Goal: Task Accomplishment & Management: Use online tool/utility

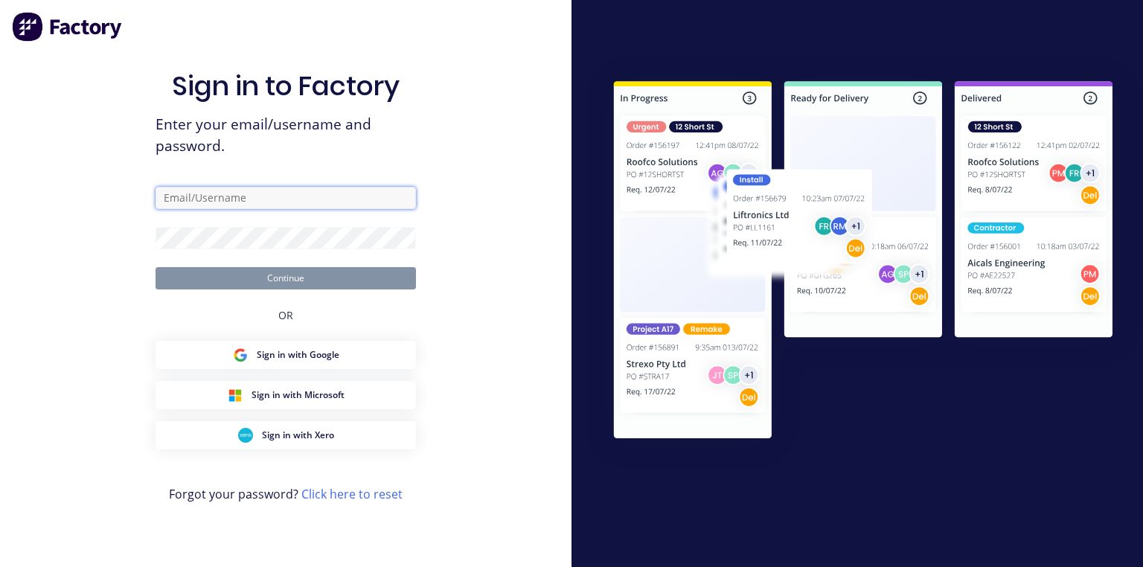
click at [317, 194] on input "text" at bounding box center [286, 198] width 260 height 22
type input "[PERSON_NAME][EMAIL_ADDRESS][DOMAIN_NAME]"
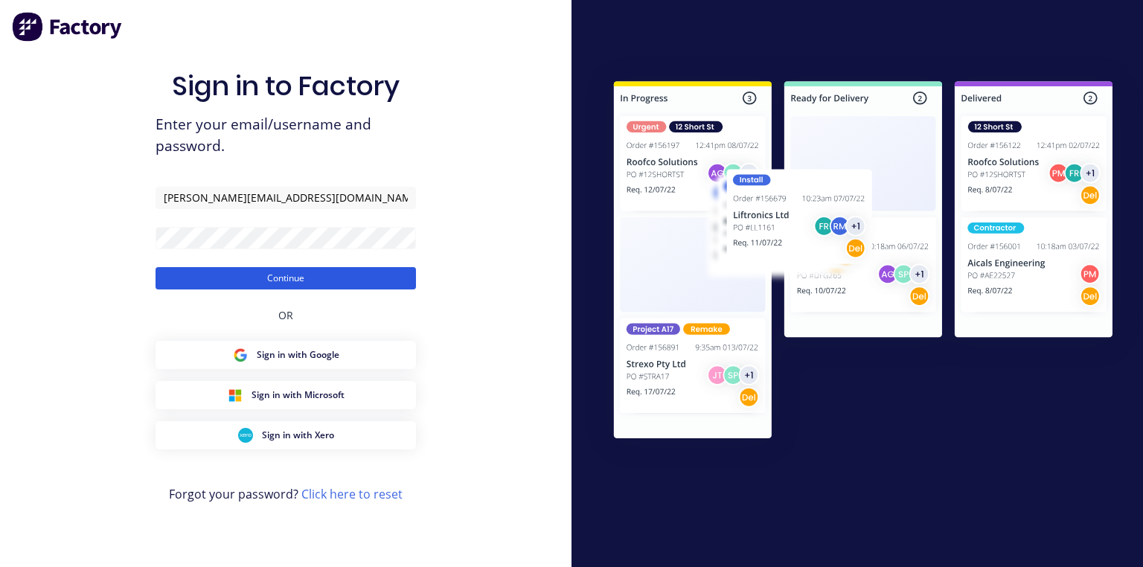
click at [374, 275] on button "Continue" at bounding box center [286, 278] width 260 height 22
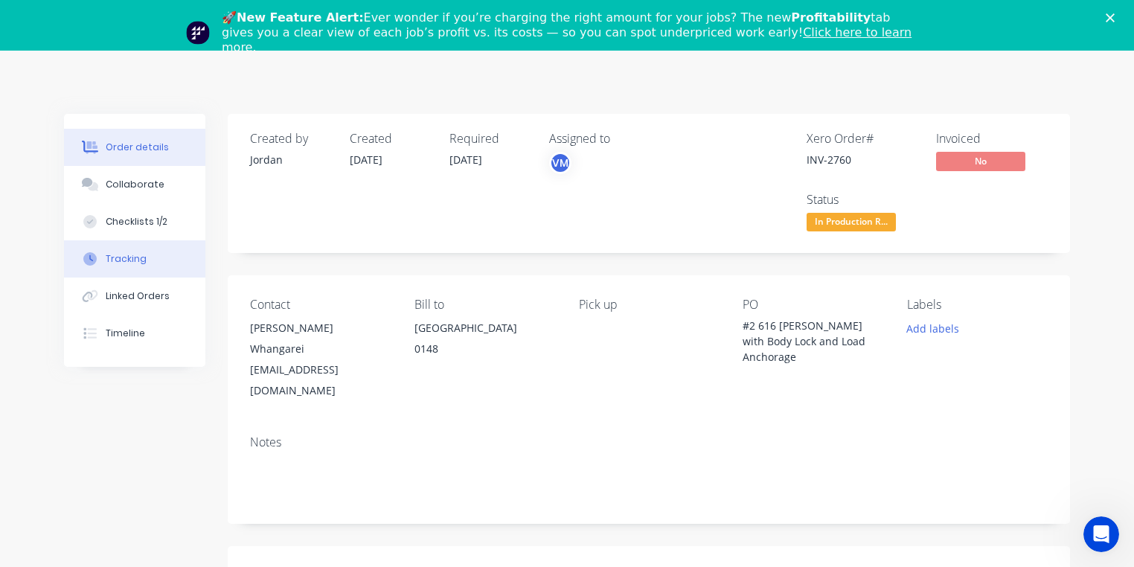
click at [146, 260] on button "Tracking" at bounding box center [134, 258] width 141 height 37
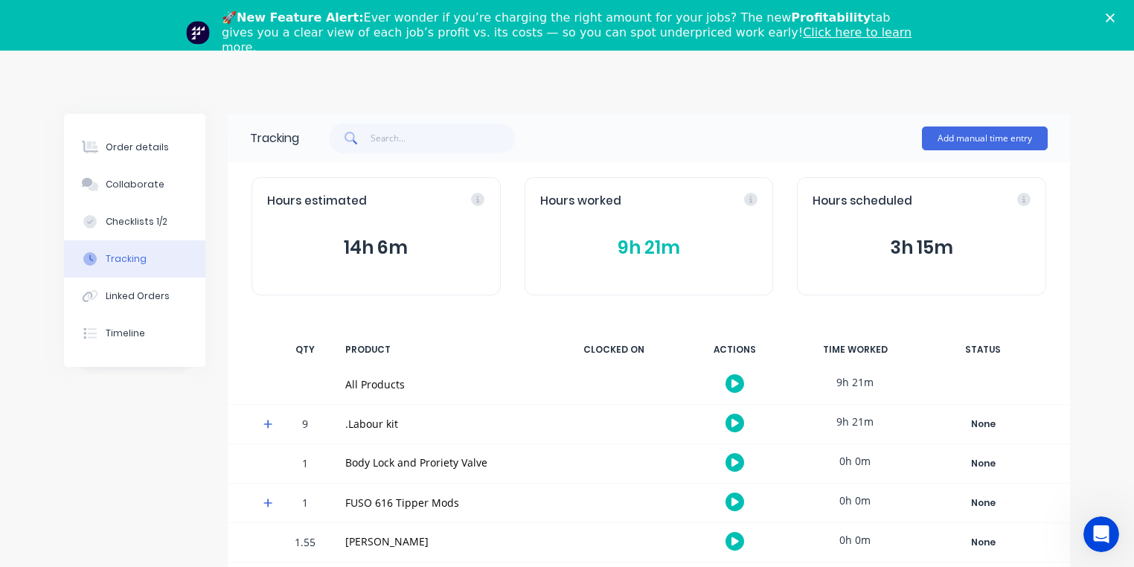
click at [270, 426] on icon at bounding box center [268, 424] width 10 height 10
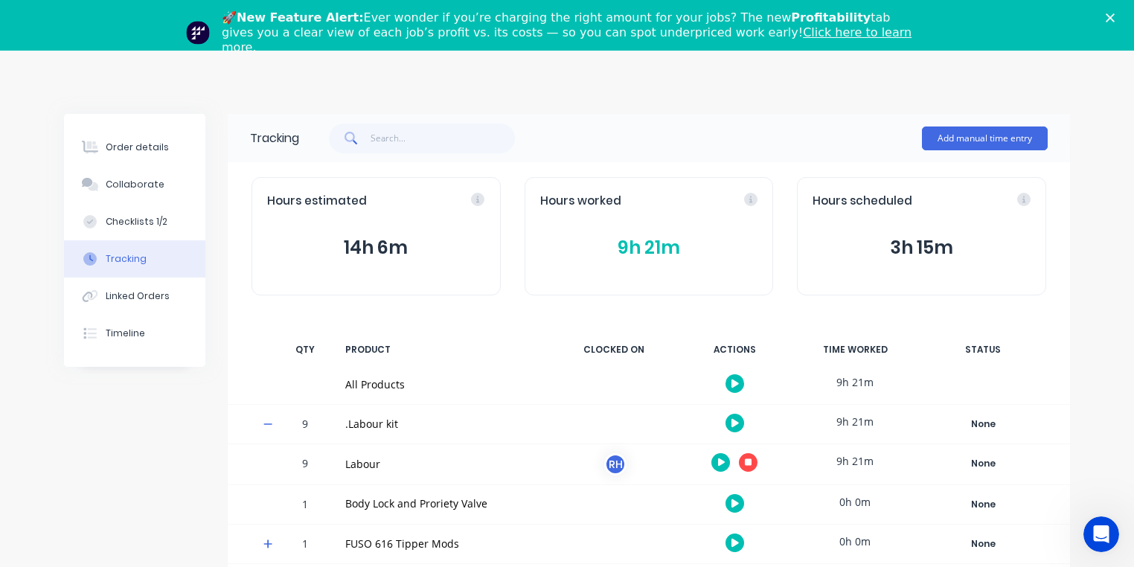
click at [748, 461] on icon "button" at bounding box center [748, 461] width 7 height 7
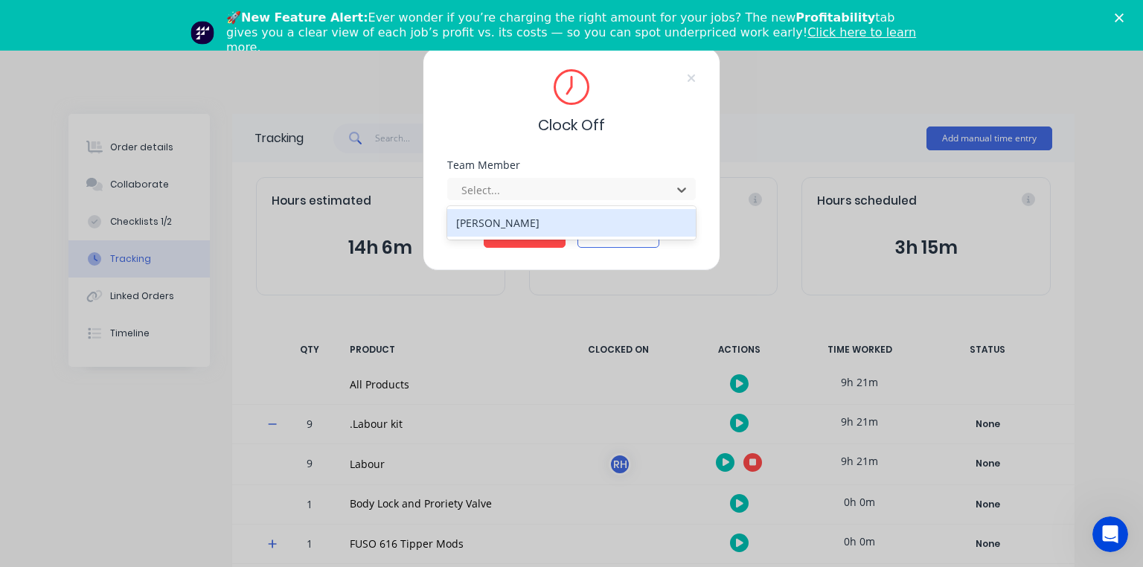
click at [542, 221] on div "[PERSON_NAME]" at bounding box center [571, 223] width 249 height 28
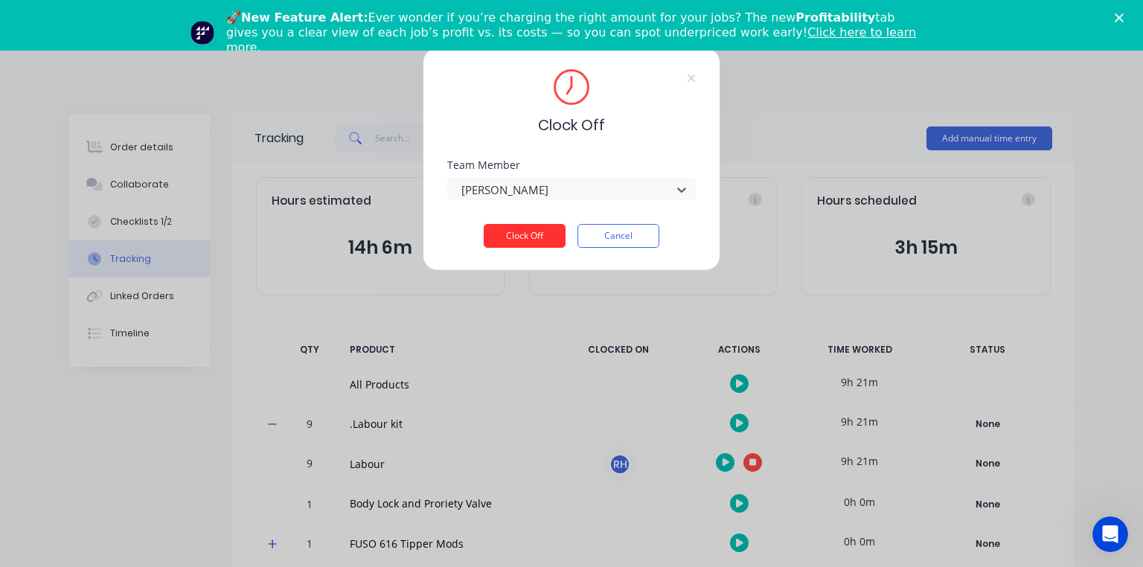
click at [529, 231] on button "Clock Off" at bounding box center [525, 236] width 82 height 24
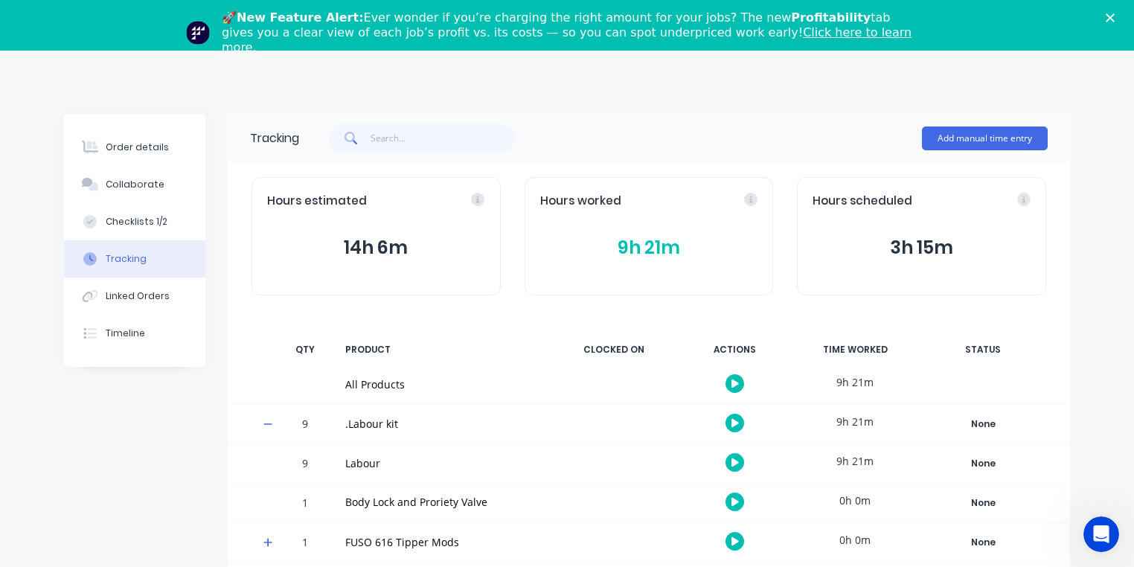
click at [1115, 18] on polygon "Close" at bounding box center [1110, 17] width 9 height 9
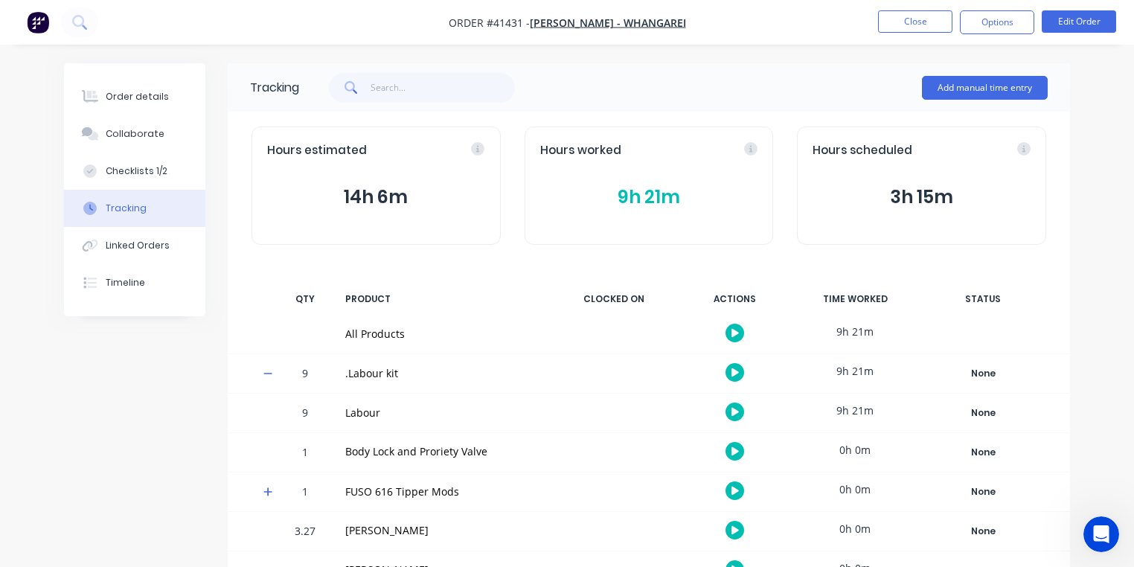
click at [47, 18] on img "button" at bounding box center [38, 22] width 22 height 22
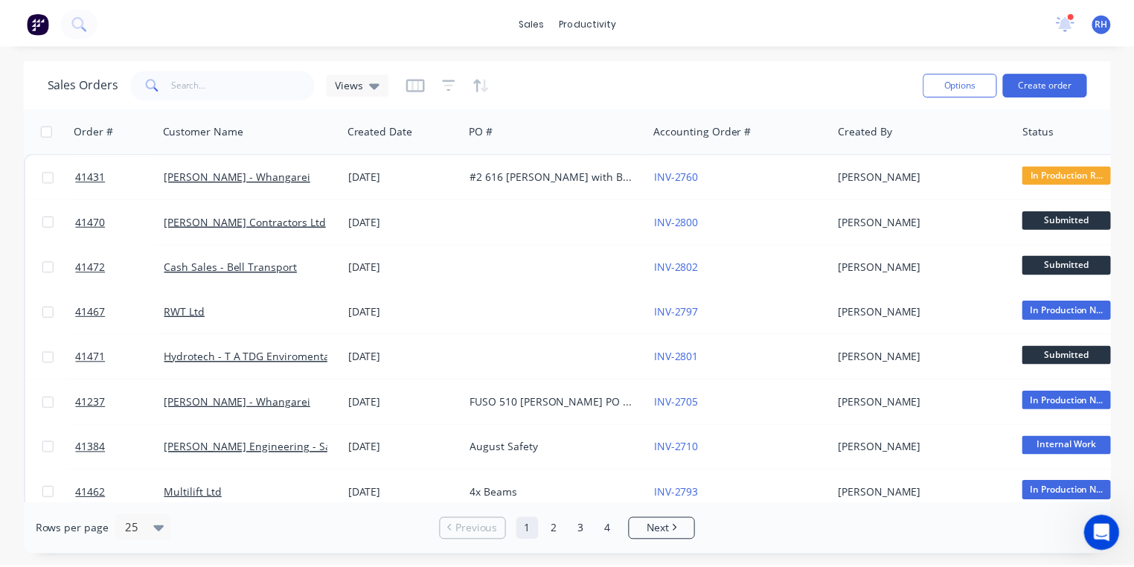
scroll to position [80, 0]
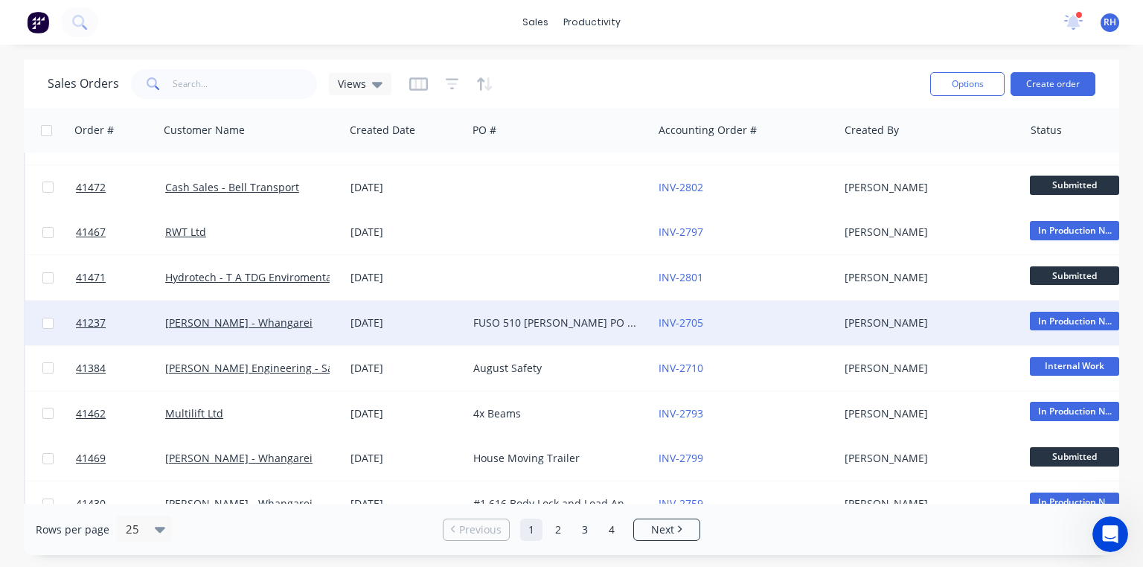
click at [540, 320] on div "FUSO 510 [PERSON_NAME] PO 825751" at bounding box center [555, 322] width 165 height 15
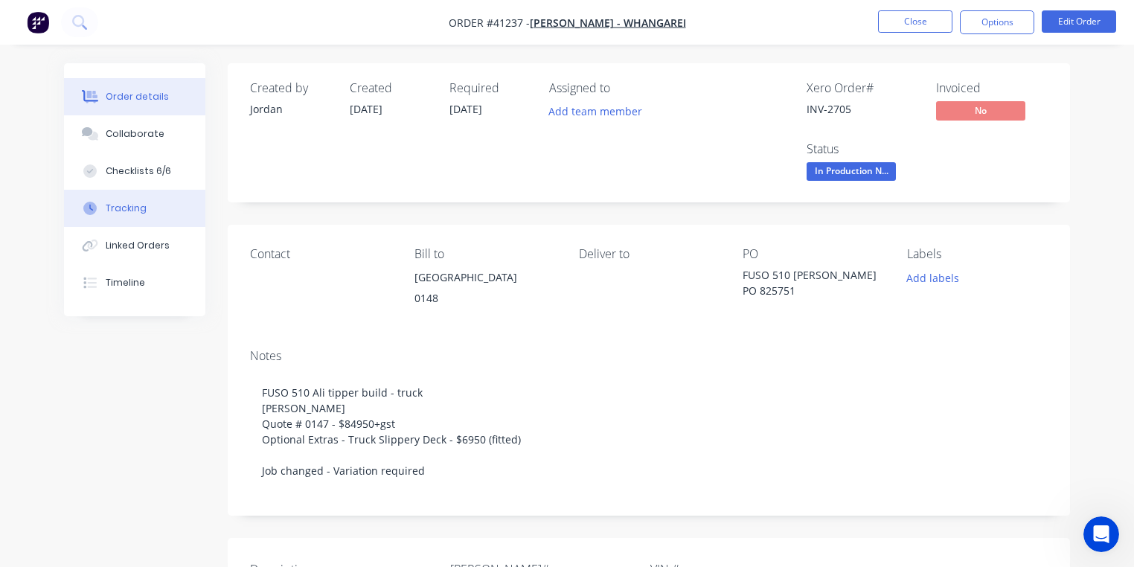
click at [144, 210] on button "Tracking" at bounding box center [134, 208] width 141 height 37
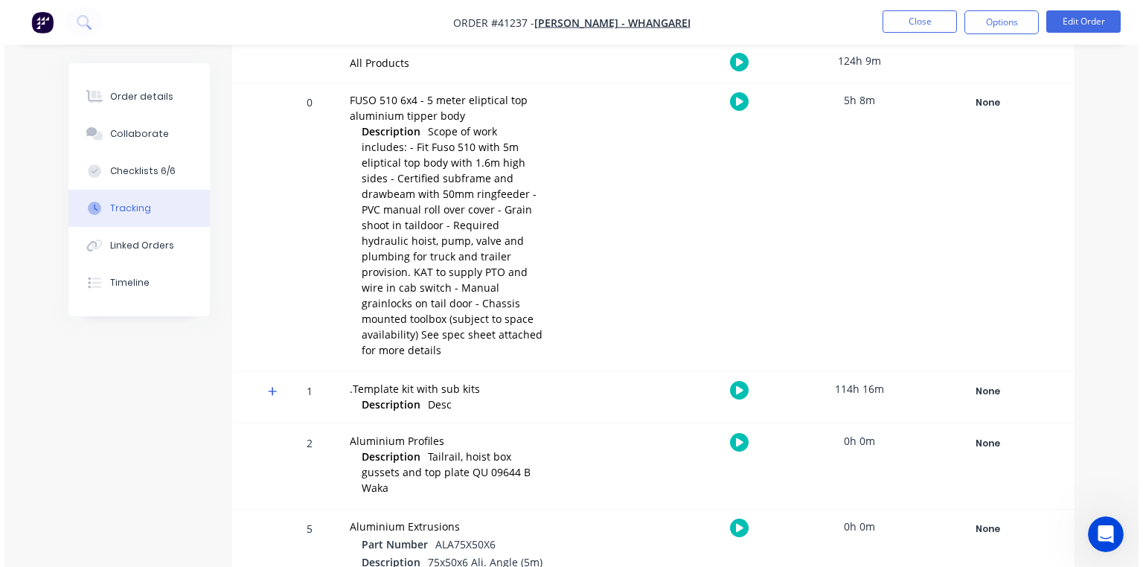
scroll to position [339, 0]
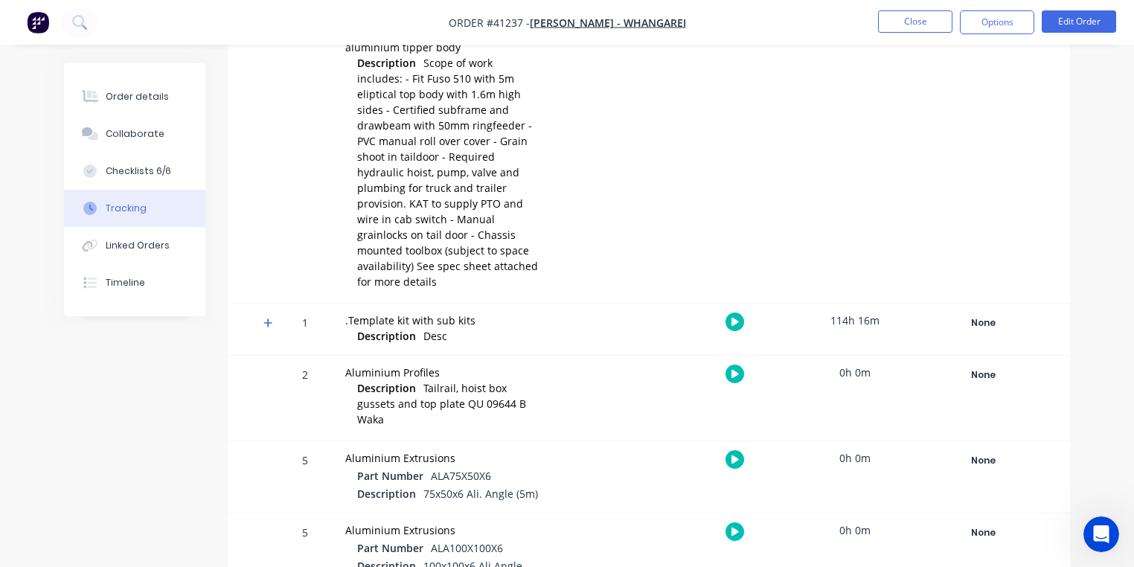
click at [268, 318] on icon at bounding box center [267, 322] width 9 height 9
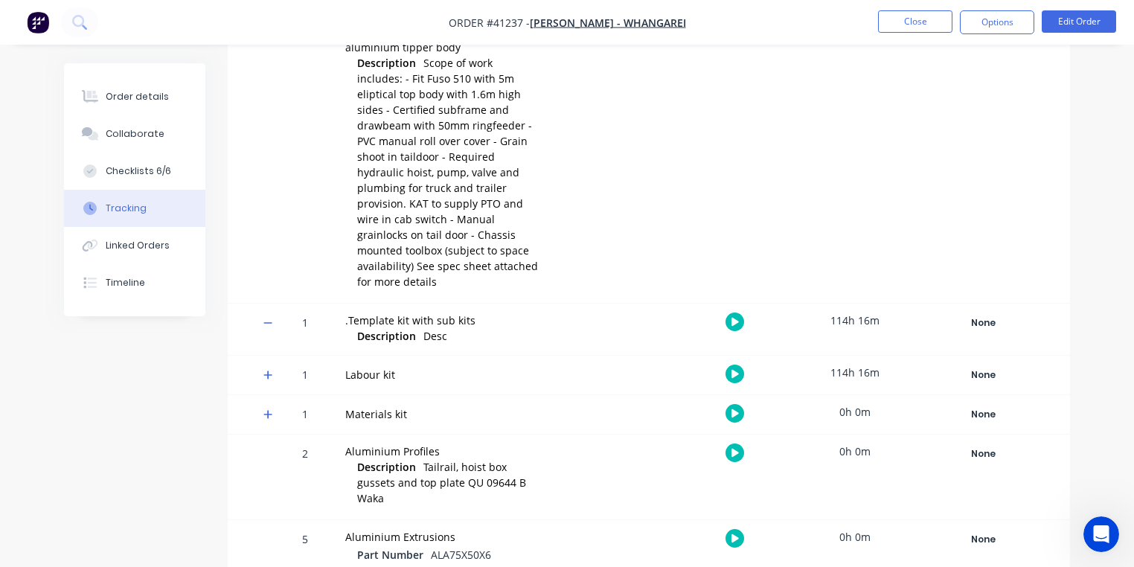
click at [269, 370] on icon at bounding box center [268, 375] width 10 height 10
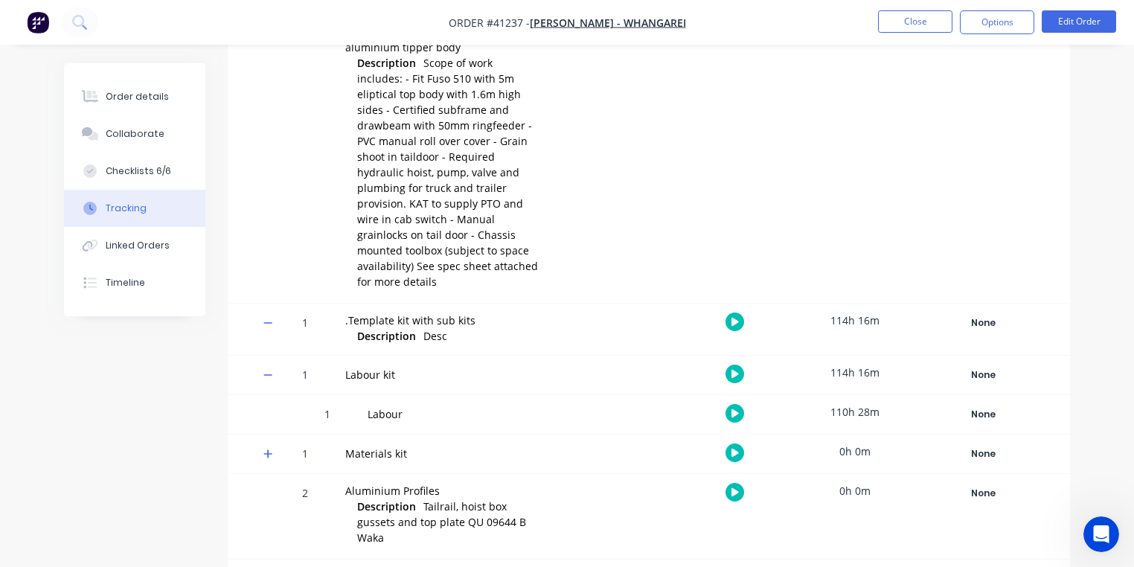
click at [736, 409] on icon "button" at bounding box center [734, 413] width 7 height 8
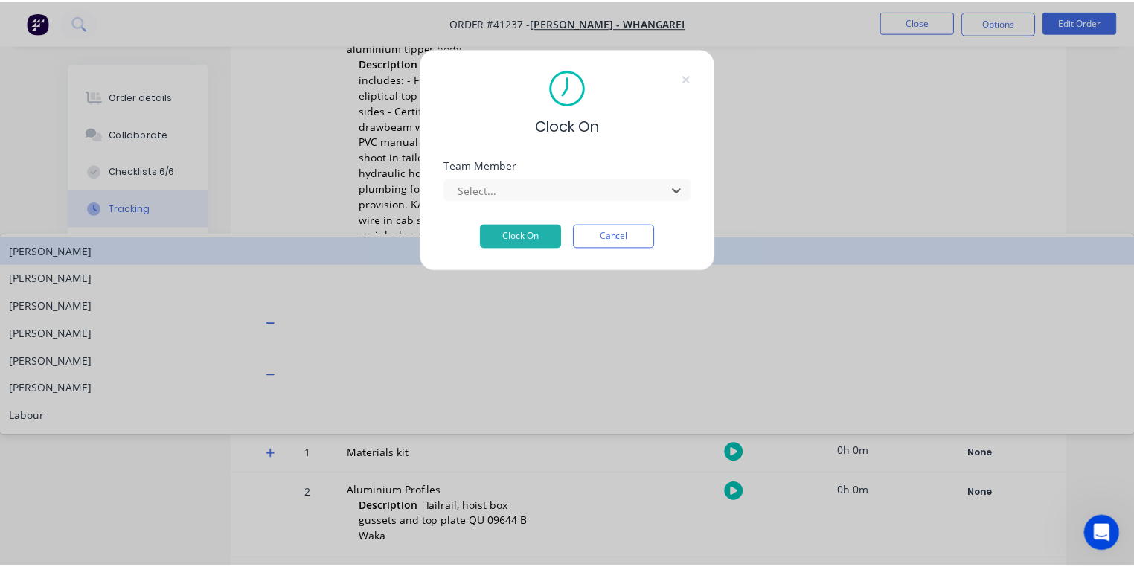
scroll to position [190, 0]
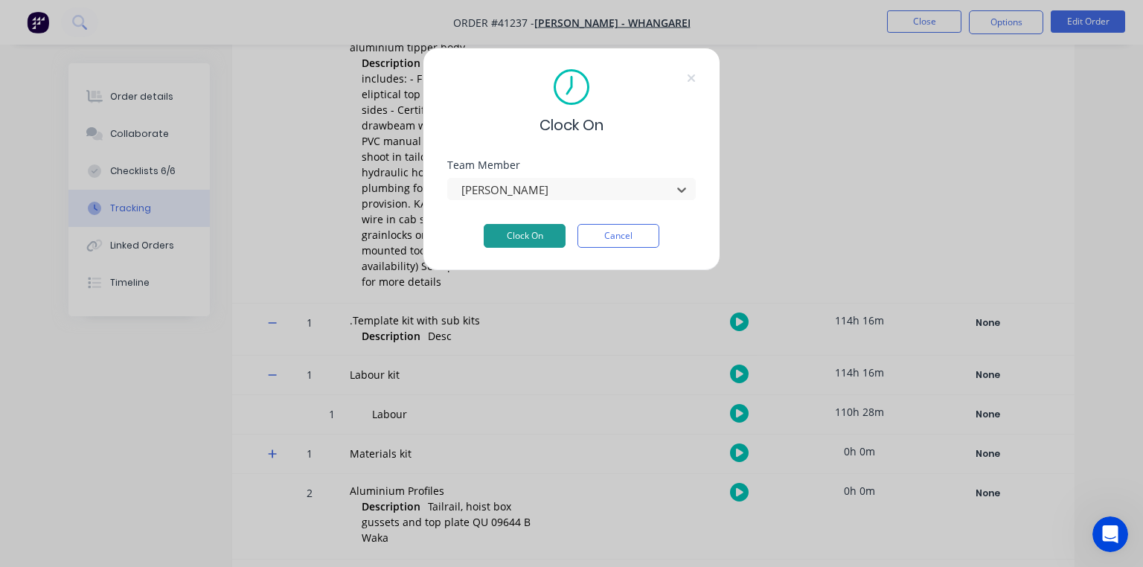
click at [524, 242] on button "Clock On" at bounding box center [525, 236] width 82 height 24
